Goal: Task Accomplishment & Management: Manage account settings

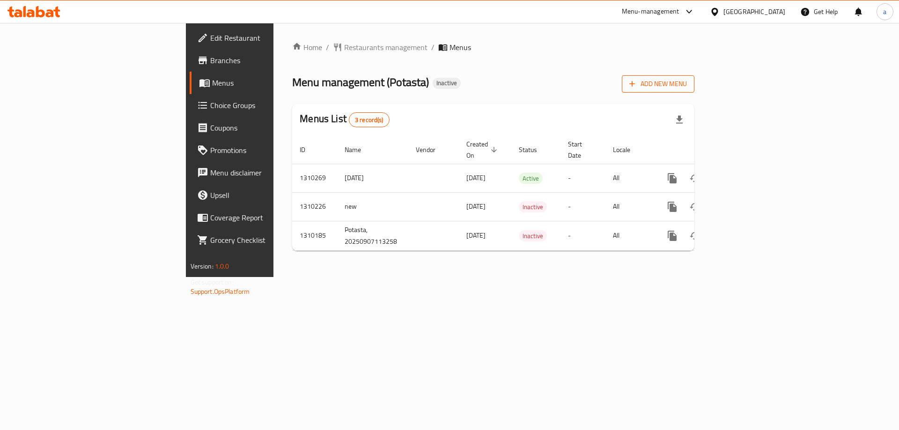
click at [687, 83] on span "Add New Menu" at bounding box center [659, 84] width 58 height 12
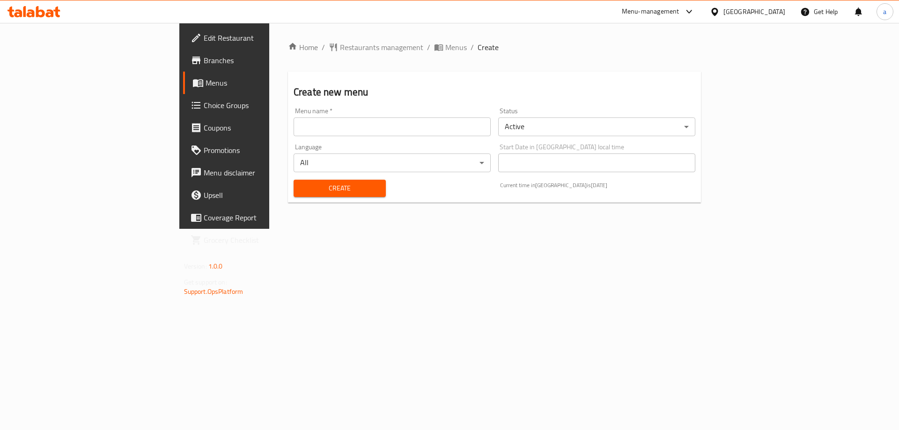
click at [351, 125] on input "text" at bounding box center [392, 127] width 197 height 19
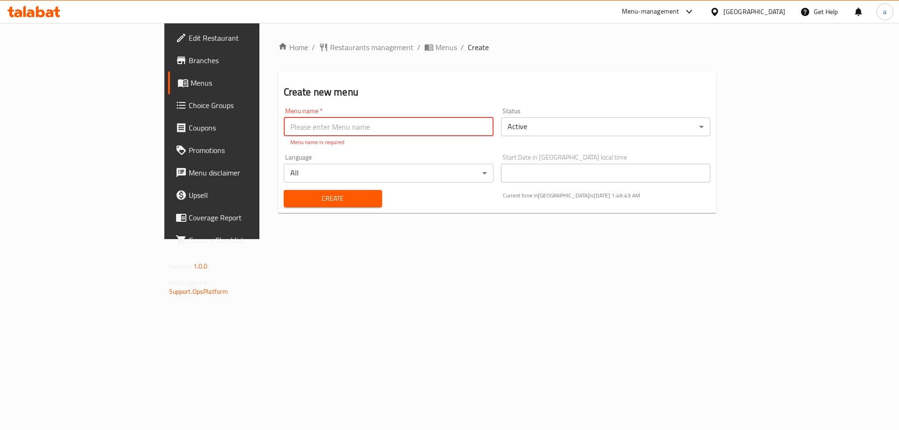
click at [191, 79] on span "Menus" at bounding box center [249, 82] width 117 height 11
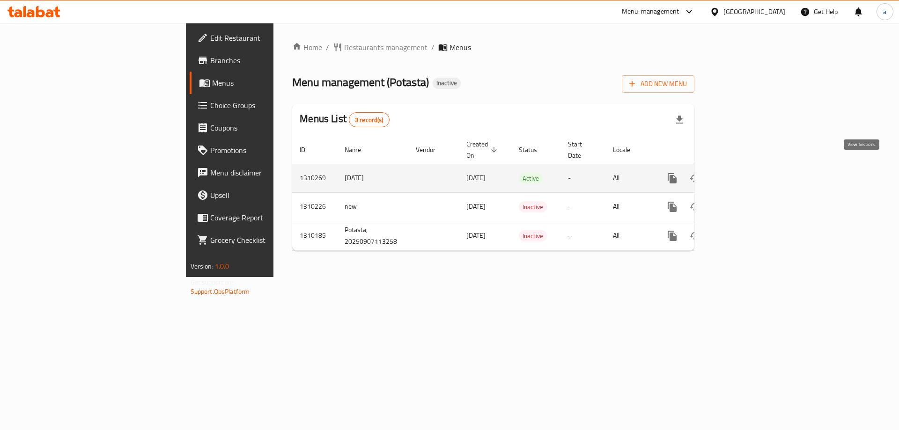
click at [744, 174] on icon "enhanced table" at bounding box center [740, 178] width 8 height 8
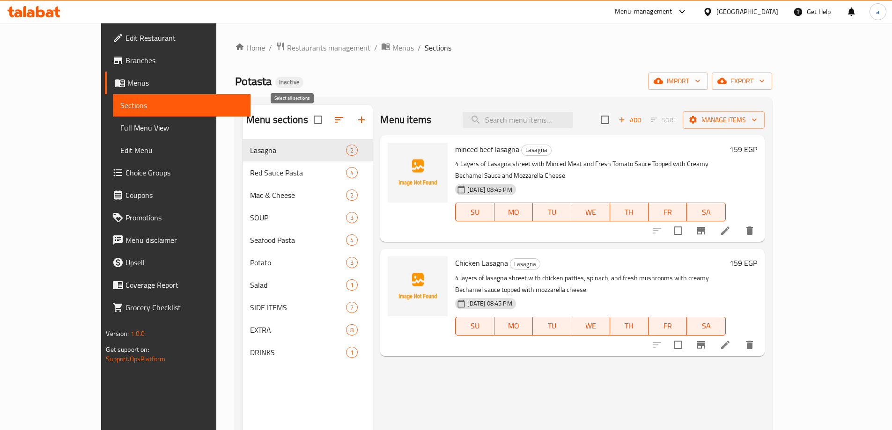
click at [308, 122] on input "checkbox" at bounding box center [318, 120] width 20 height 20
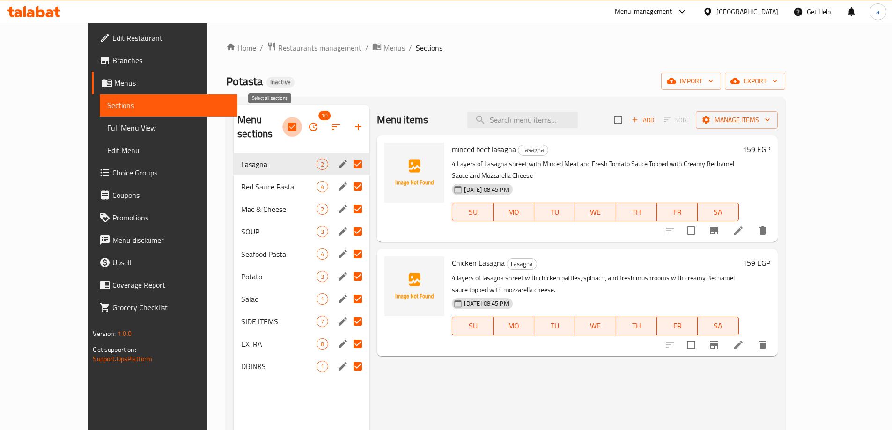
click at [282, 122] on input "checkbox" at bounding box center [292, 127] width 20 height 20
checkbox input "false"
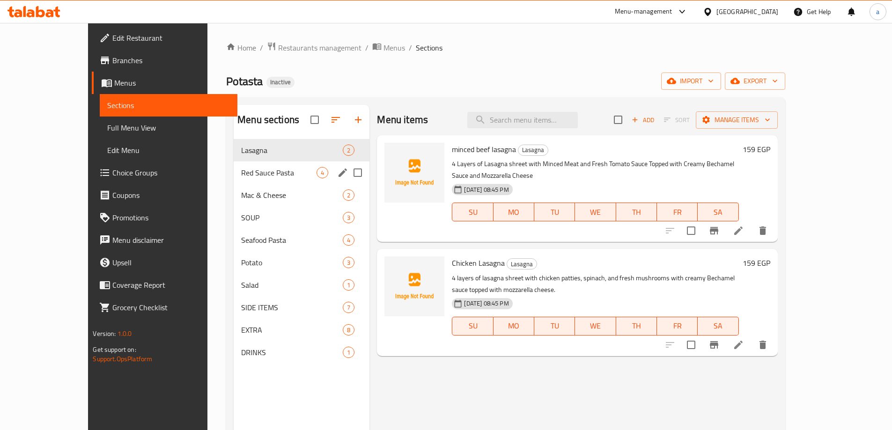
click at [248, 176] on span "Red Sauce Pasta" at bounding box center [278, 172] width 75 height 11
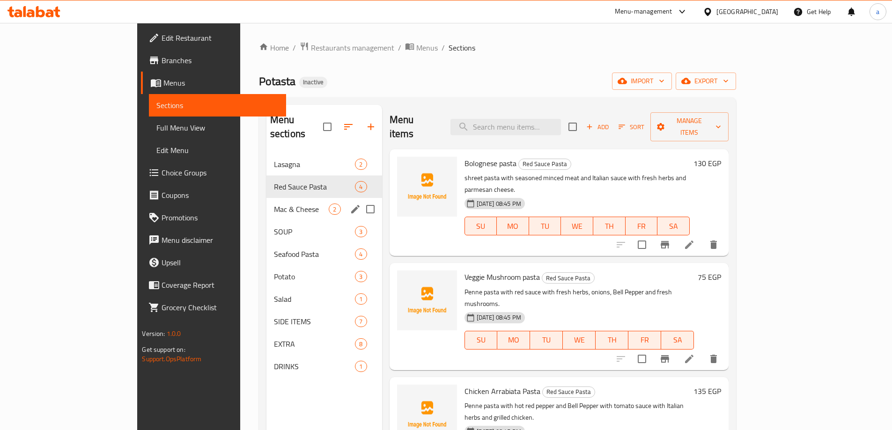
click at [267, 203] on div "Mac & Cheese 2" at bounding box center [325, 209] width 116 height 22
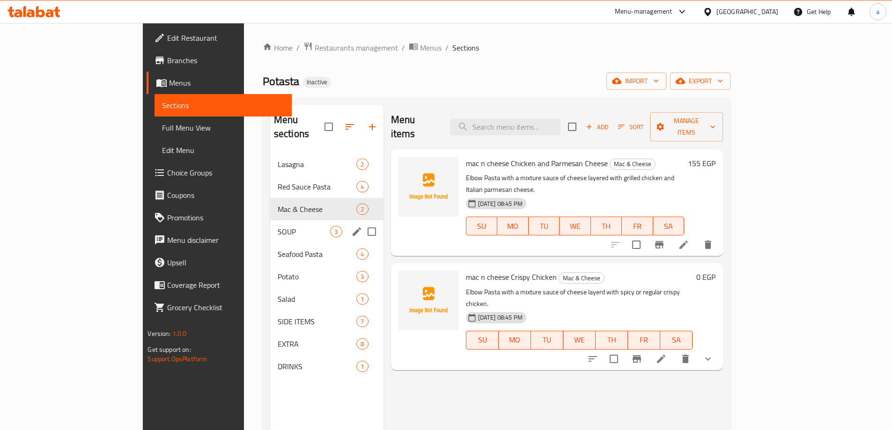
click at [270, 224] on div "SOUP 3" at bounding box center [326, 232] width 113 height 22
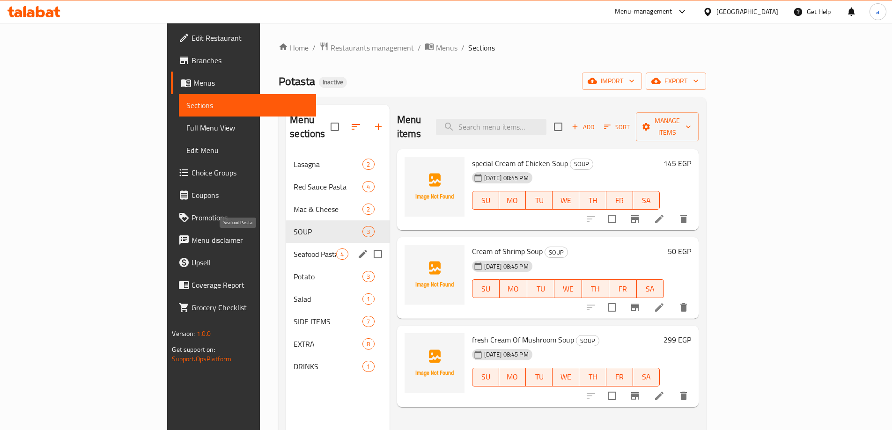
click at [294, 249] on span "Seafood Pasta" at bounding box center [315, 254] width 43 height 11
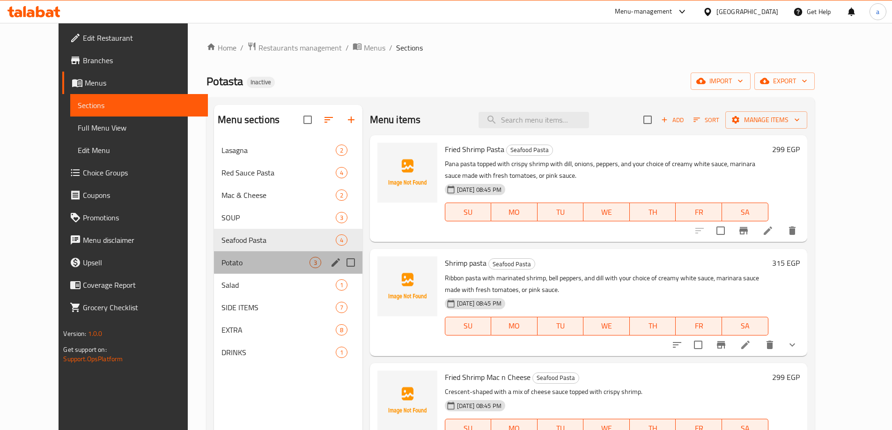
click at [247, 271] on div "Potato 3" at bounding box center [288, 263] width 148 height 22
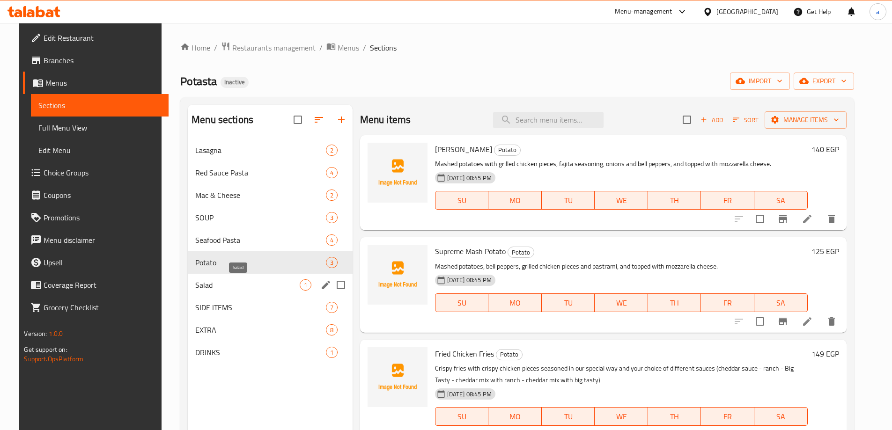
click at [249, 284] on span "Salad" at bounding box center [247, 285] width 104 height 11
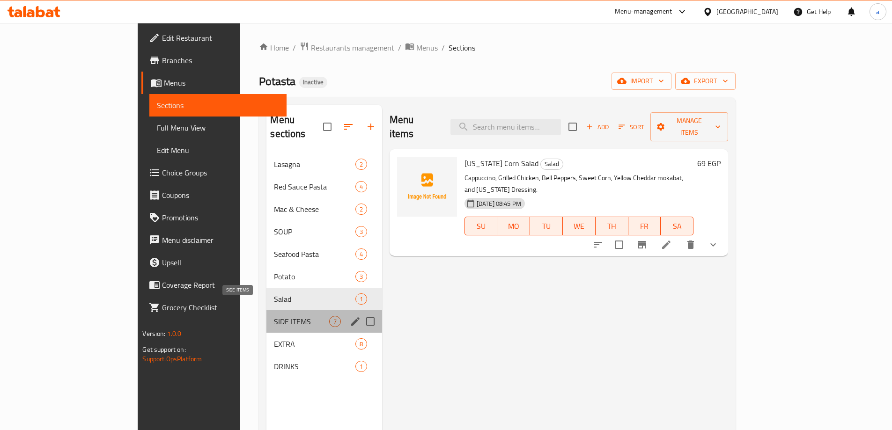
click at [274, 316] on span "SIDE ITEMS" at bounding box center [301, 321] width 55 height 11
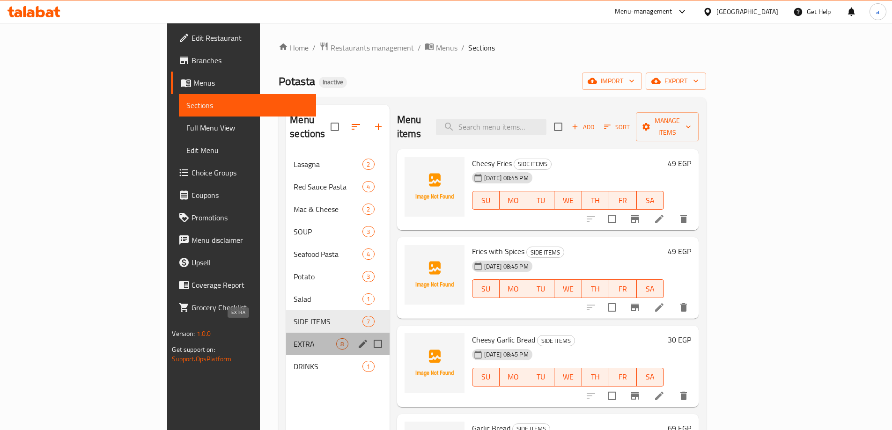
click at [294, 339] on span "EXTRA" at bounding box center [315, 344] width 43 height 11
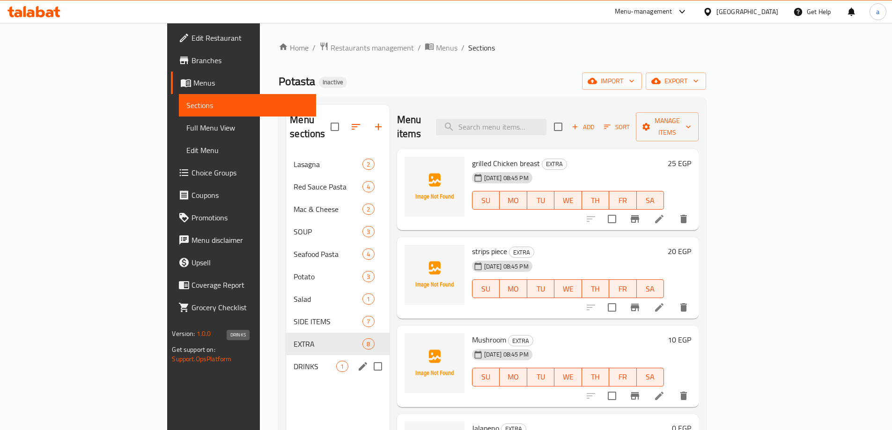
click at [294, 361] on span "DRINKS" at bounding box center [315, 366] width 43 height 11
